Goal: Task Accomplishment & Management: Manage account settings

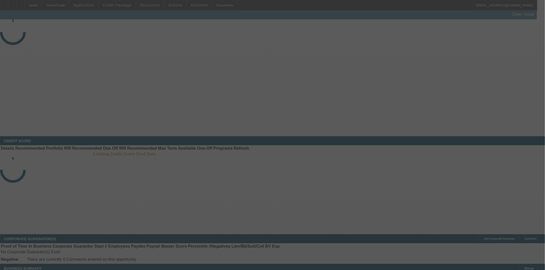
select select "3"
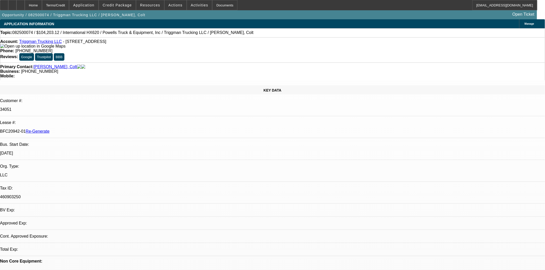
select select "0"
select select "0.1"
select select "1"
select select "2"
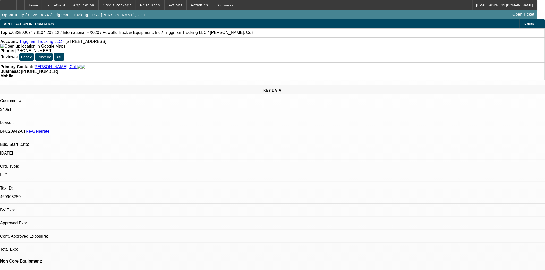
select select "4"
click at [218, 3] on div "Documents" at bounding box center [224, 5] width 25 height 10
click at [171, 5] on span "Actions" at bounding box center [175, 5] width 14 height 4
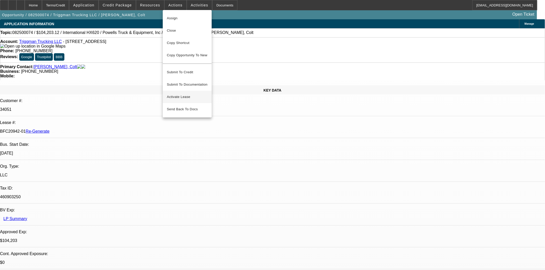
click at [181, 94] on span "Activate Lease" at bounding box center [187, 97] width 41 height 6
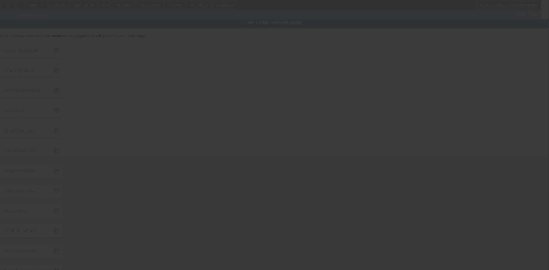
type input "8/5/2025"
type input "8/15/2025"
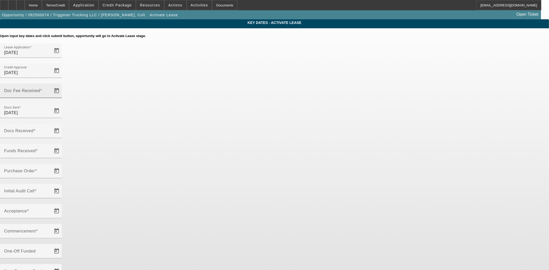
click at [50, 90] on input "Doc Fee Received" at bounding box center [27, 93] width 46 height 6
type input "8/18/2025"
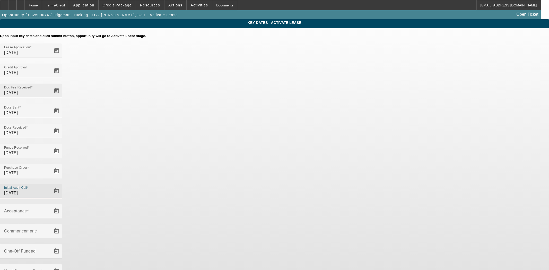
type input "8/18/2025"
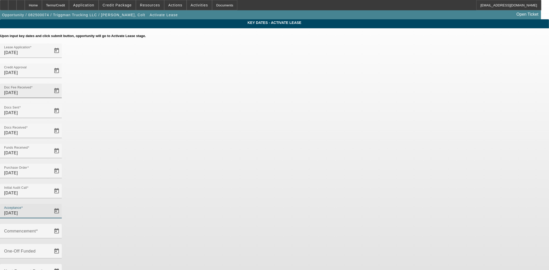
type input "8/18/2025"
type input "9/1/2025"
type input "10/1/2025"
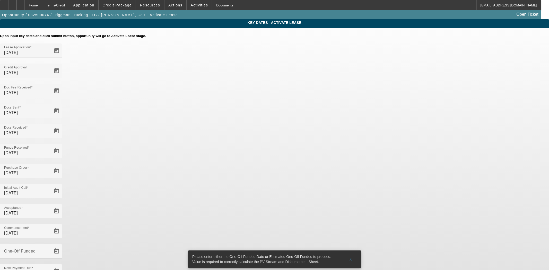
type input "8/20/2025"
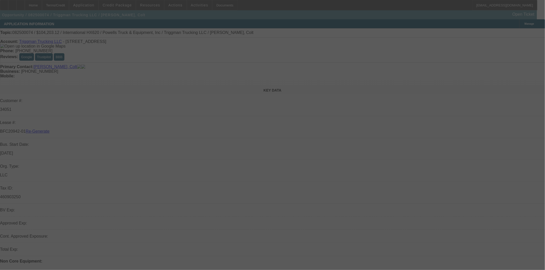
select select "4"
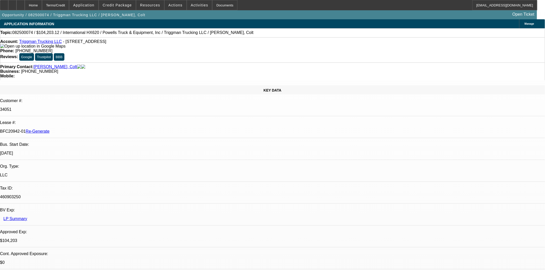
select select "0"
select select "2"
select select "0.1"
select select "4"
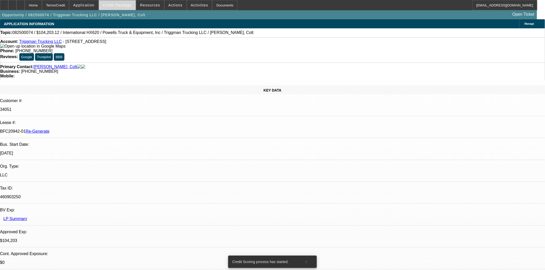
click at [122, 7] on span at bounding box center [117, 5] width 37 height 12
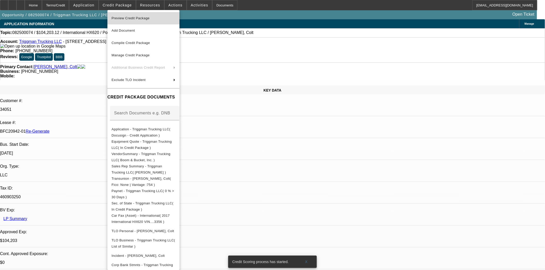
click at [133, 19] on span "Preview Credit Package" at bounding box center [130, 18] width 38 height 4
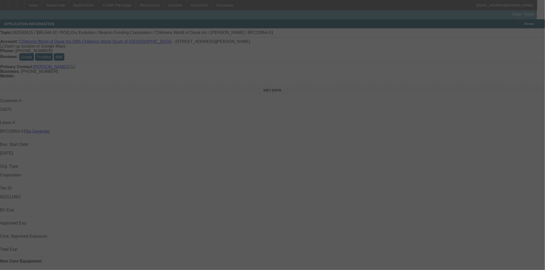
select select "4"
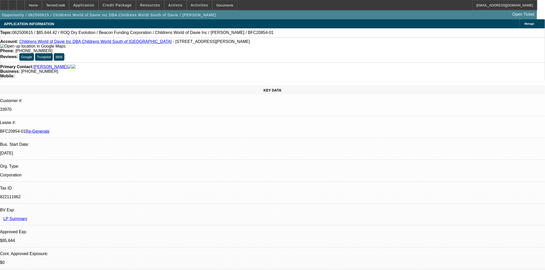
select select "0"
select select "3"
select select "0"
select select "6"
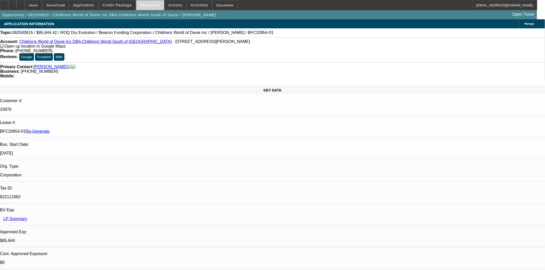
click at [144, 5] on span "Resources" at bounding box center [150, 5] width 20 height 4
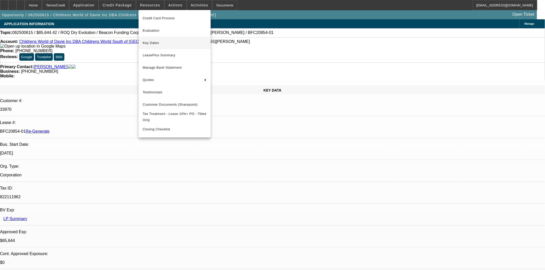
click at [156, 39] on button "Key Dates" at bounding box center [175, 43] width 72 height 12
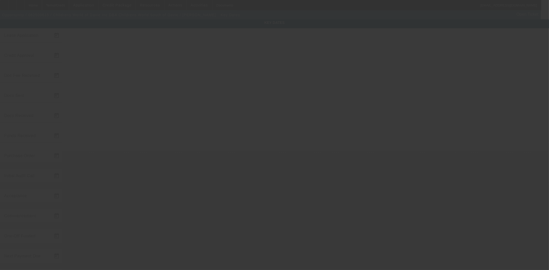
type input "6/25/2025"
type input "7/8/2025"
type input "7/31/2025"
type input "7/11/2025"
type input "7/31/2025"
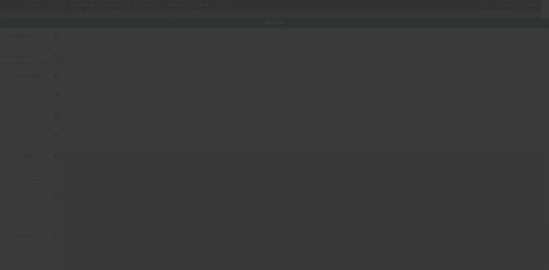
type input "7/31/2025"
type input "8/1/2025"
type input "9/1/2025"
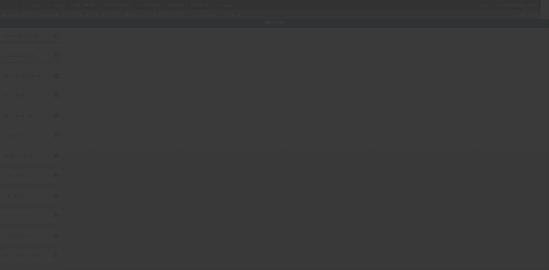
type input "10/1/2025"
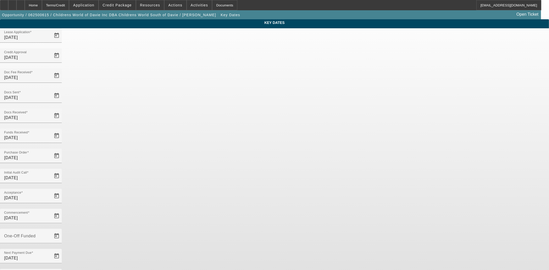
drag, startPoint x: 236, startPoint y: 163, endPoint x: 42, endPoint y: 134, distance: 195.8
click at [42, 134] on app-key-dates "Key Dates Lease Application 6/25/2025 Credit Approval 7/8/2025 Doc Fee Received…" at bounding box center [274, 169] width 549 height 301
type input "8/18/2025"
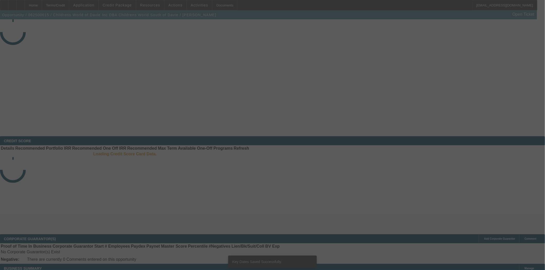
select select "4"
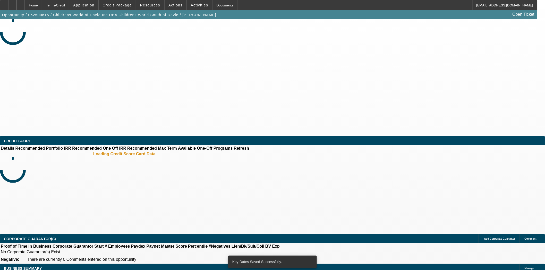
select select "0"
select select "3"
select select "0"
select select "6"
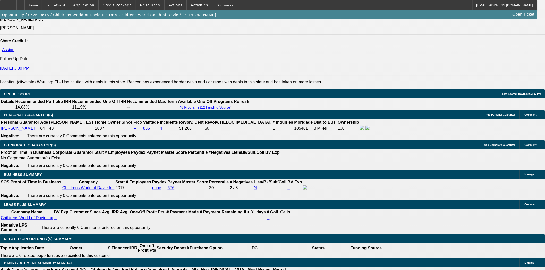
scroll to position [744, 0]
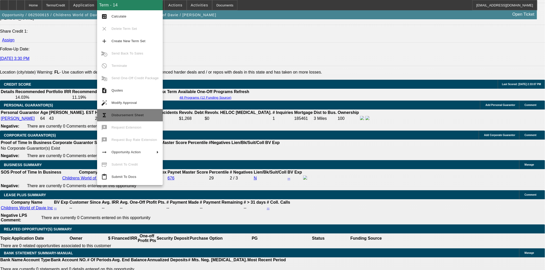
click at [133, 111] on button "functions Disbursement Sheet" at bounding box center [130, 115] width 66 height 12
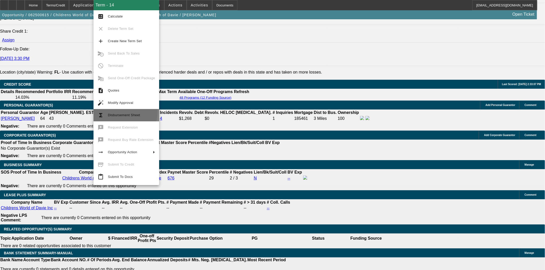
click at [117, 112] on button "functions Disbursement Sheet" at bounding box center [126, 115] width 66 height 12
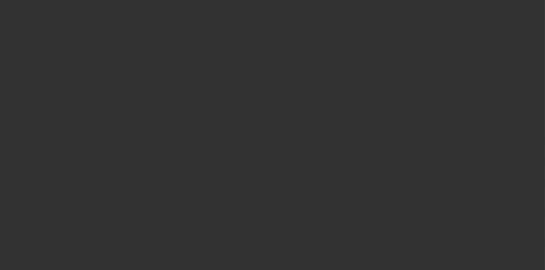
select select "4"
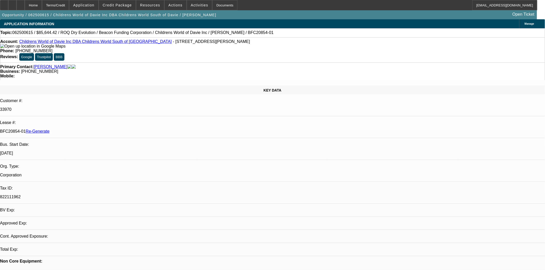
select select "0"
select select "3"
select select "0"
select select "6"
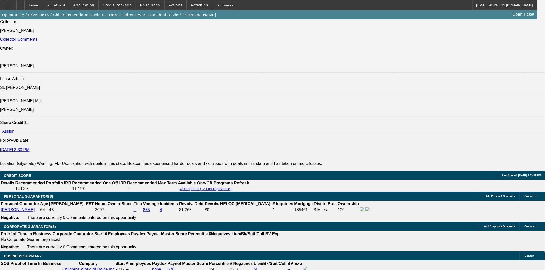
scroll to position [744, 0]
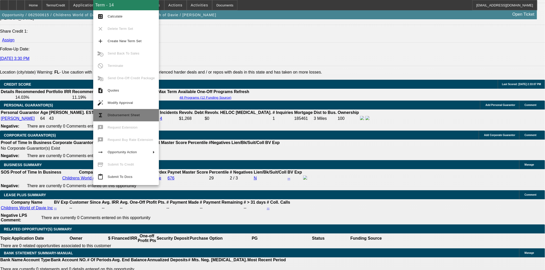
click at [113, 117] on span "Disbursement Sheet" at bounding box center [131, 115] width 47 height 6
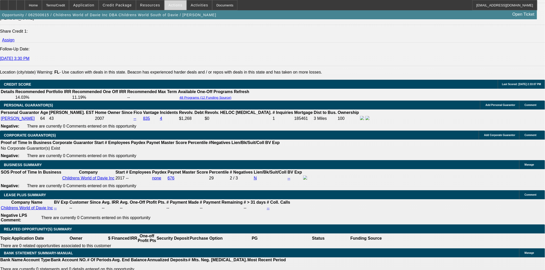
click at [168, 4] on span "Actions" at bounding box center [175, 5] width 14 height 4
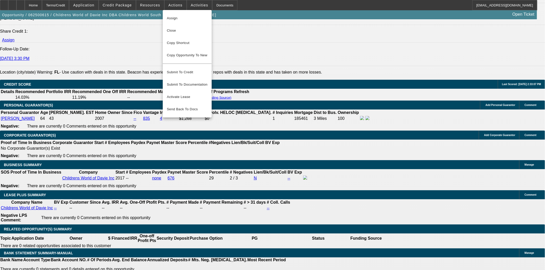
click at [147, 6] on div at bounding box center [272, 135] width 545 height 270
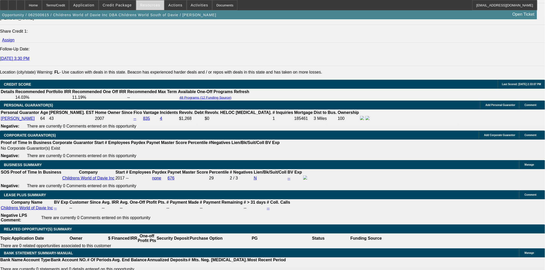
click at [148, 2] on span at bounding box center [150, 5] width 28 height 12
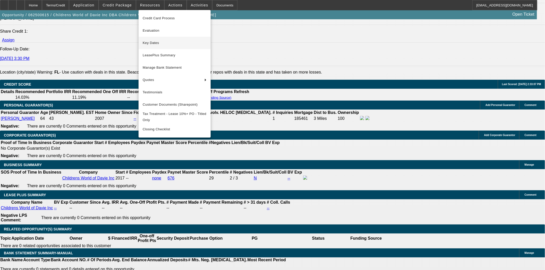
click at [153, 42] on span "Key Dates" at bounding box center [175, 43] width 64 height 6
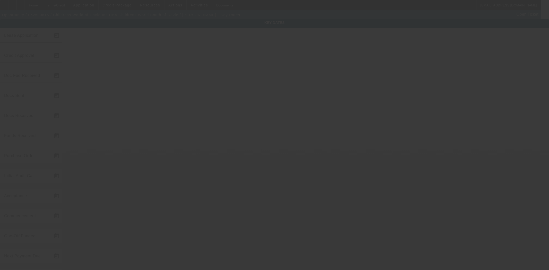
type input "6/25/2025"
type input "7/8/2025"
type input "7/31/2025"
type input "7/11/2025"
type input "7/31/2025"
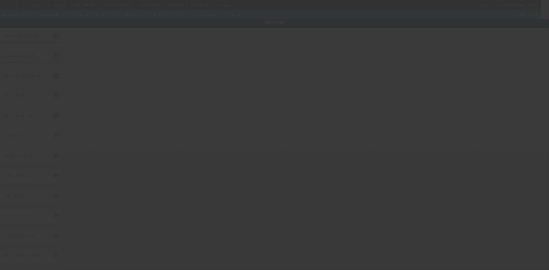
type input "7/31/2025"
type input "8/1/2025"
type input "9/1/2025"
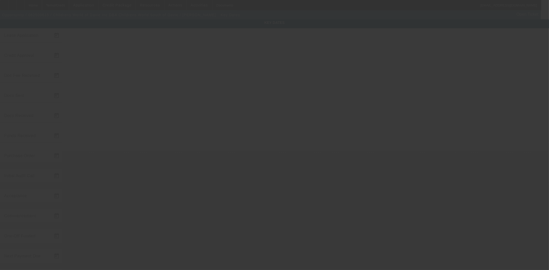
type input "10/1/2025"
type input "8/18/2025"
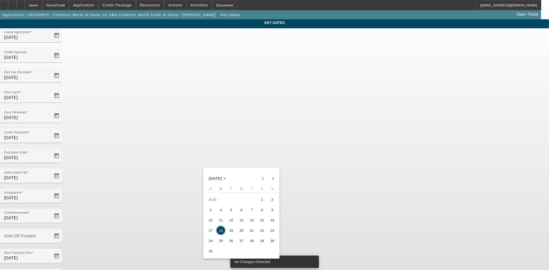
click at [220, 234] on span "18" at bounding box center [220, 230] width 9 height 9
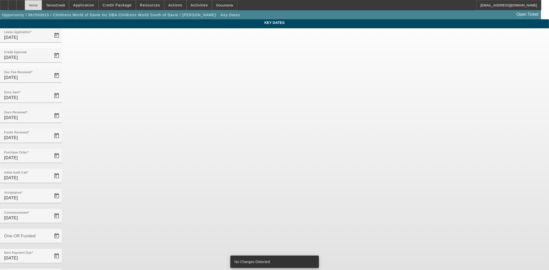
click at [42, 9] on div "Home" at bounding box center [33, 5] width 17 height 10
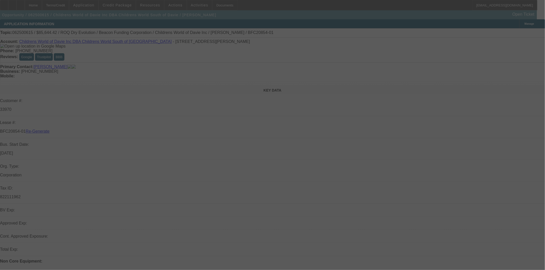
select select "4"
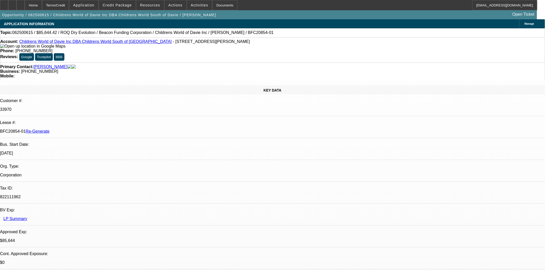
select select "0"
select select "3"
select select "0"
select select "6"
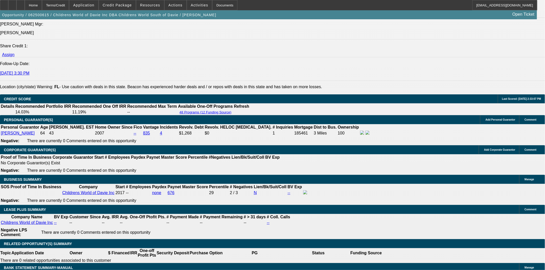
scroll to position [801, 0]
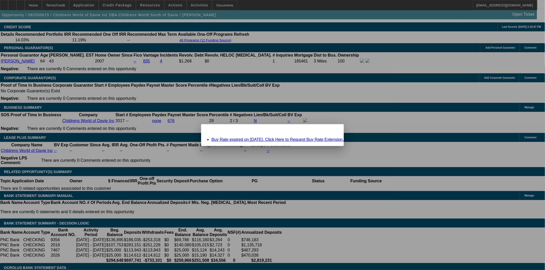
scroll to position [0, 0]
click at [334, 130] on span "Close" at bounding box center [337, 128] width 7 height 3
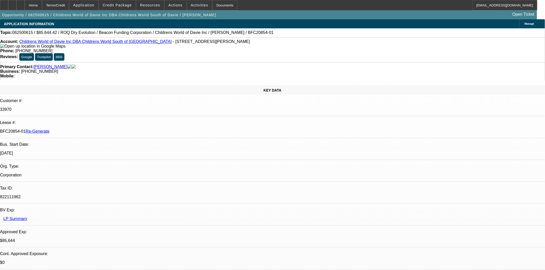
scroll to position [801, 0]
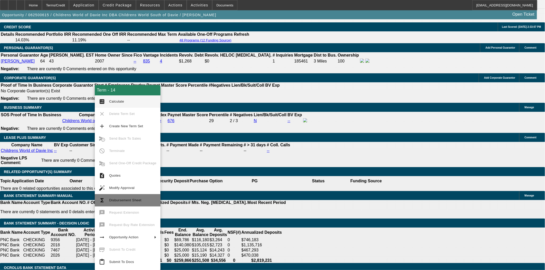
click at [127, 197] on button "functions Disbursement Sheet" at bounding box center [128, 200] width 66 height 12
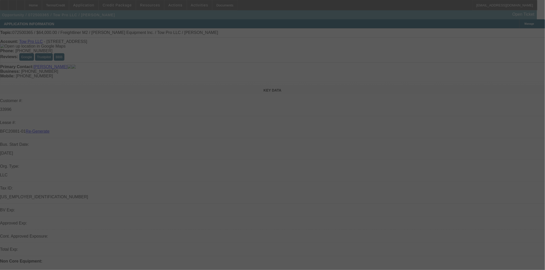
select select "4"
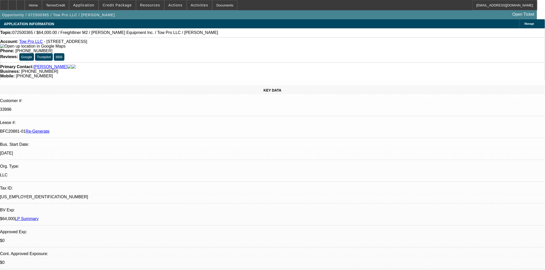
select select "0"
select select "2"
select select "0"
select select "1"
select select "2"
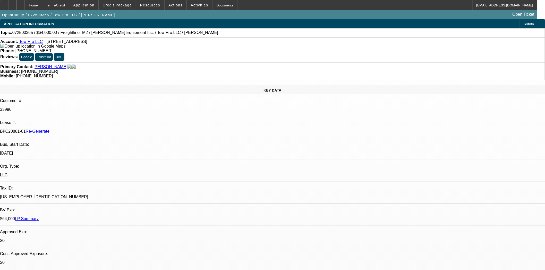
select select "6"
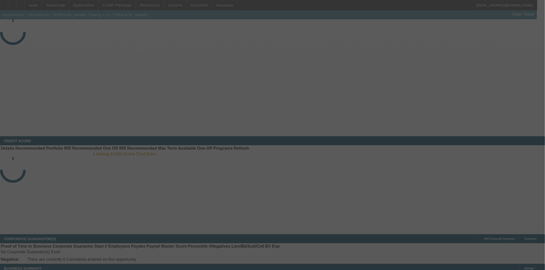
select select "3"
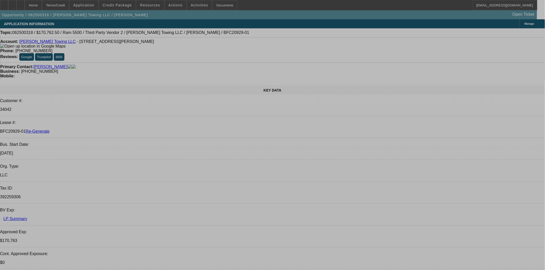
select select "0"
select select "2"
select select "0"
select select "6"
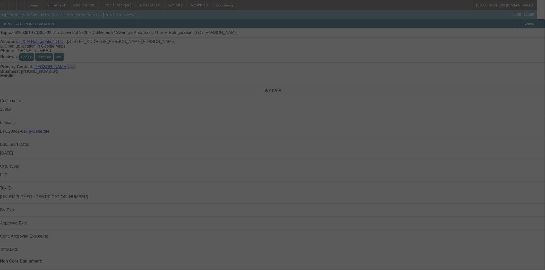
select select "4"
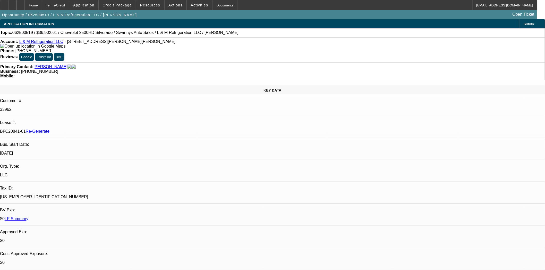
select select "0"
select select "2"
select select "0"
select select "6"
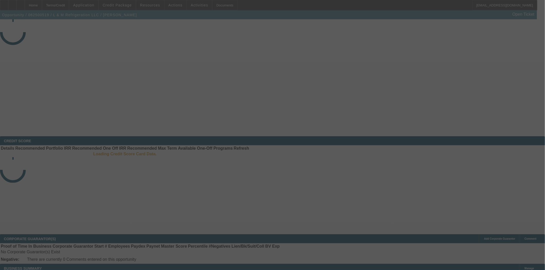
select select "4"
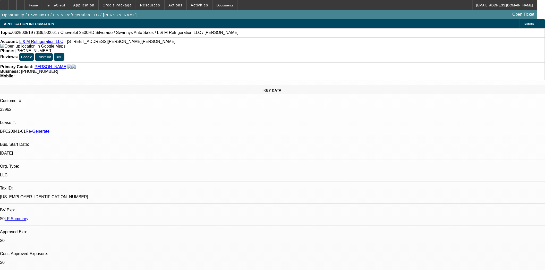
select select "0"
select select "2"
select select "0"
select select "6"
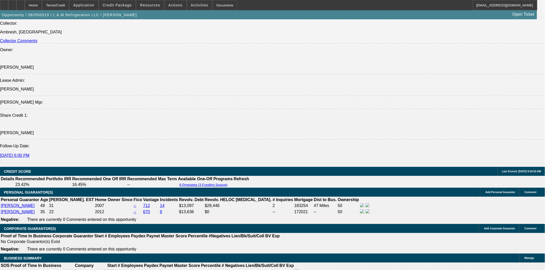
scroll to position [686, 0]
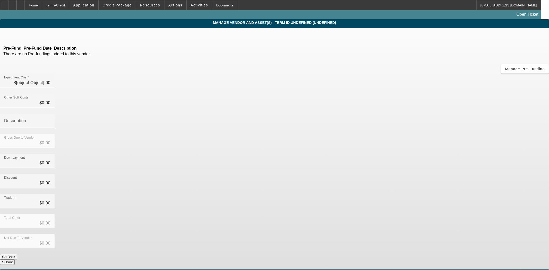
type input "$43,995.00"
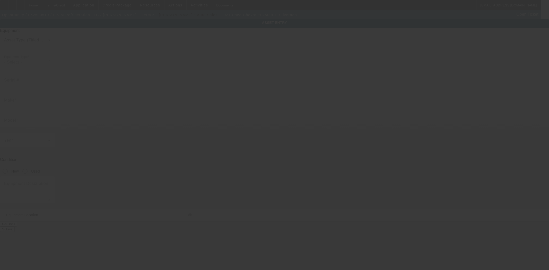
type input "[US_VEHICLE_IDENTIFICATION_NUMBER]"
type input "Chevrolet"
type input "2500HD Silverado"
radio input "true"
type textarea "includes: all options, attachments and accessories"
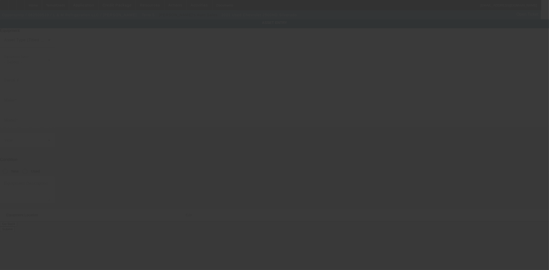
type input "[STREET_ADDRESS][PERSON_NAME]"
type input "[GEOGRAPHIC_DATA]"
type input "29720"
type input "[GEOGRAPHIC_DATA]"
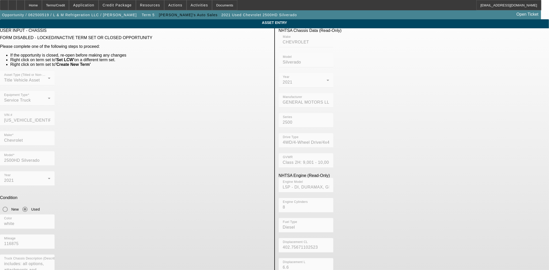
click at [202, 111] on div "VIN # [US_VEHICLE_IDENTIFICATION_NUMBER]" at bounding box center [135, 121] width 271 height 20
